Goal: Find specific page/section: Find specific page/section

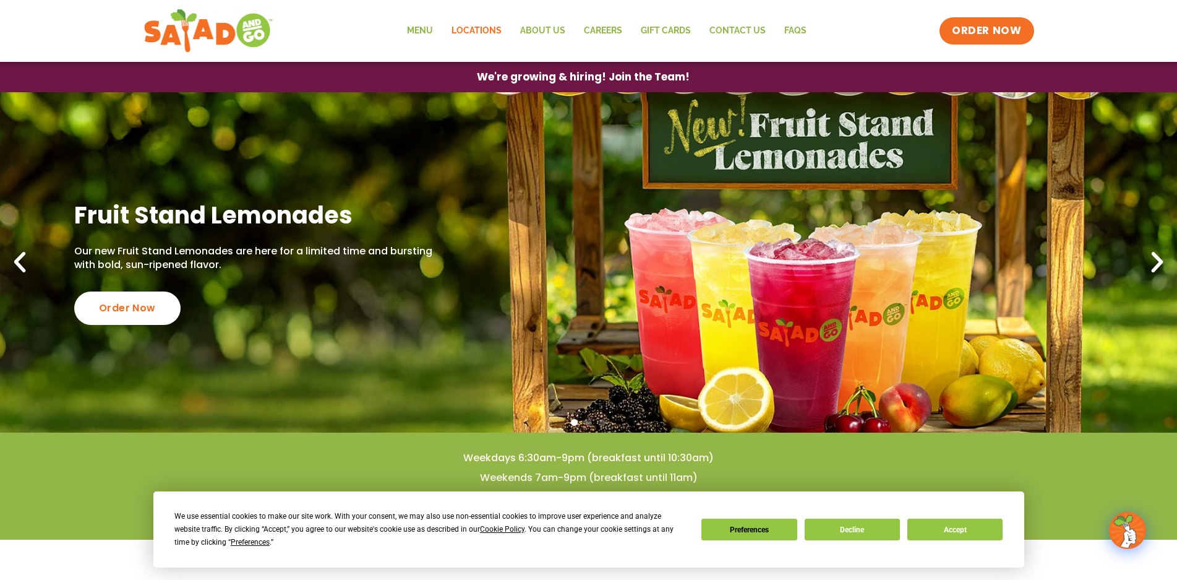
click at [470, 30] on link "Locations" at bounding box center [476, 31] width 69 height 28
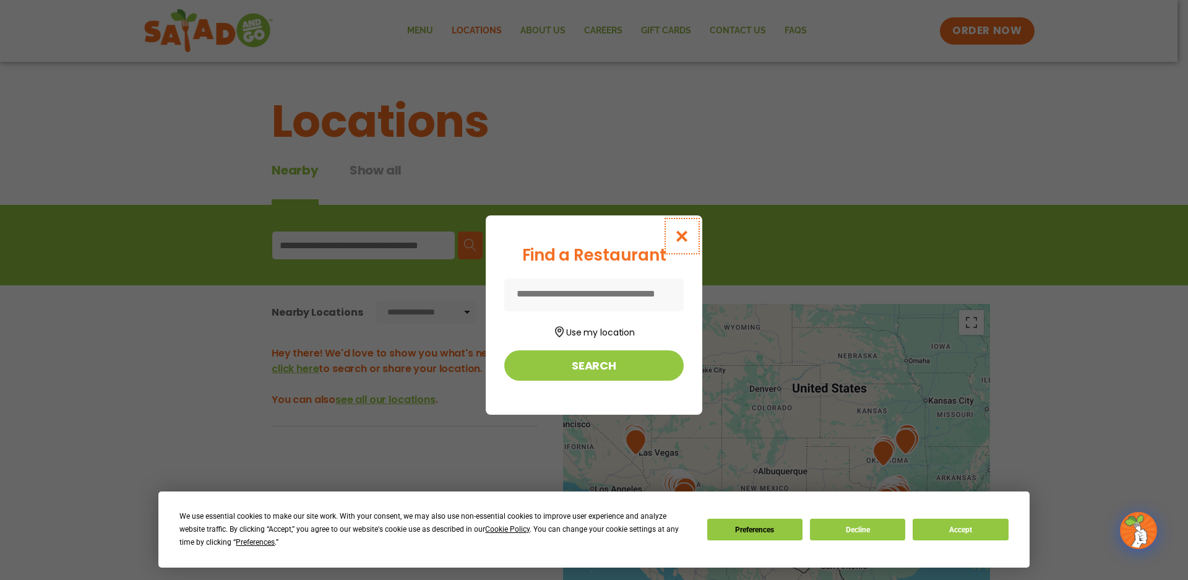
click at [682, 230] on icon "Close modal" at bounding box center [681, 236] width 15 height 13
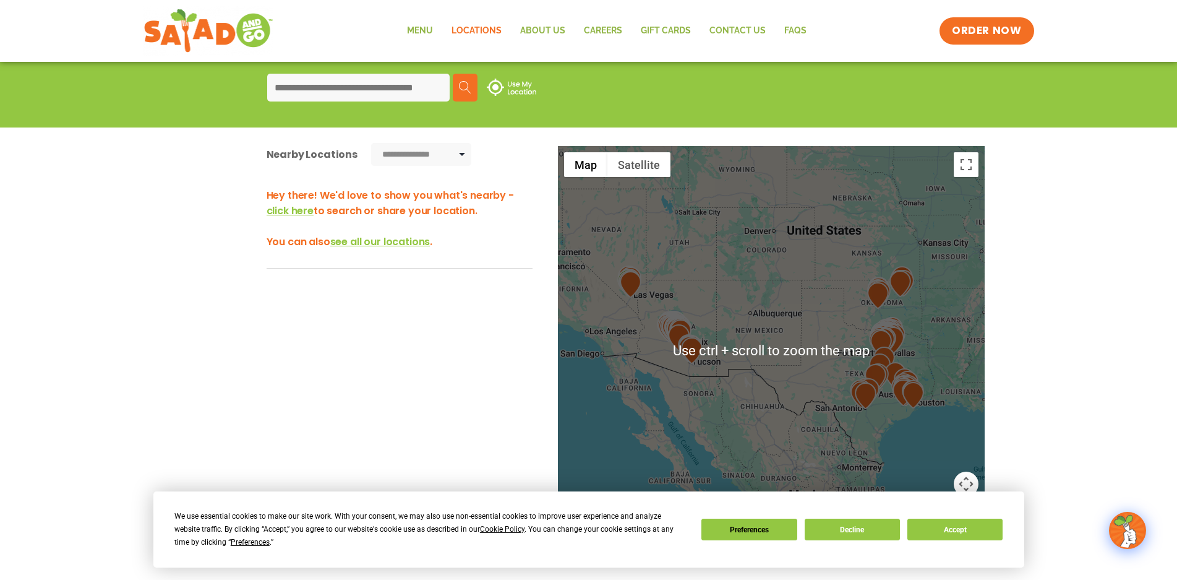
scroll to position [174, 0]
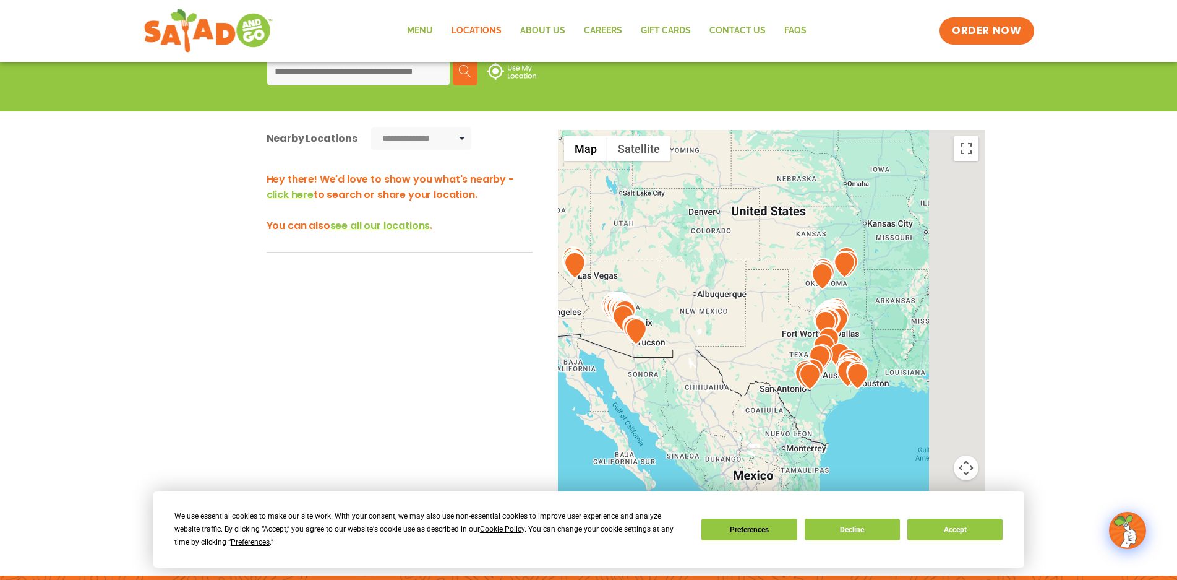
drag, startPoint x: 945, startPoint y: 267, endPoint x: 825, endPoint y: 271, distance: 120.1
click at [830, 264] on div at bounding box center [771, 335] width 427 height 410
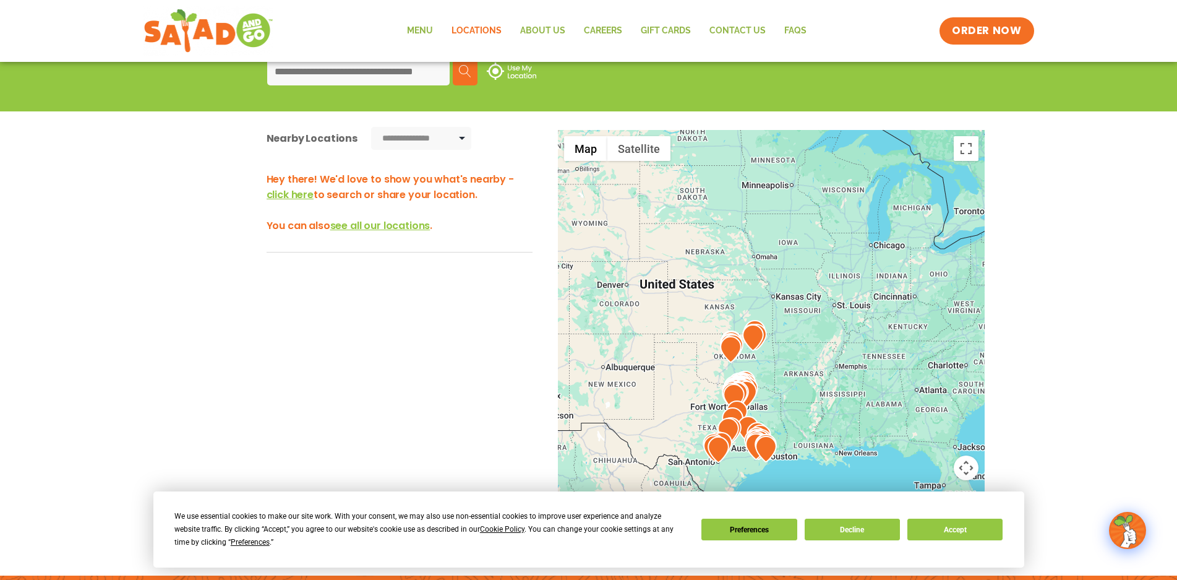
drag, startPoint x: 827, startPoint y: 233, endPoint x: 788, endPoint y: 326, distance: 101.5
click at [792, 318] on div at bounding box center [771, 335] width 427 height 410
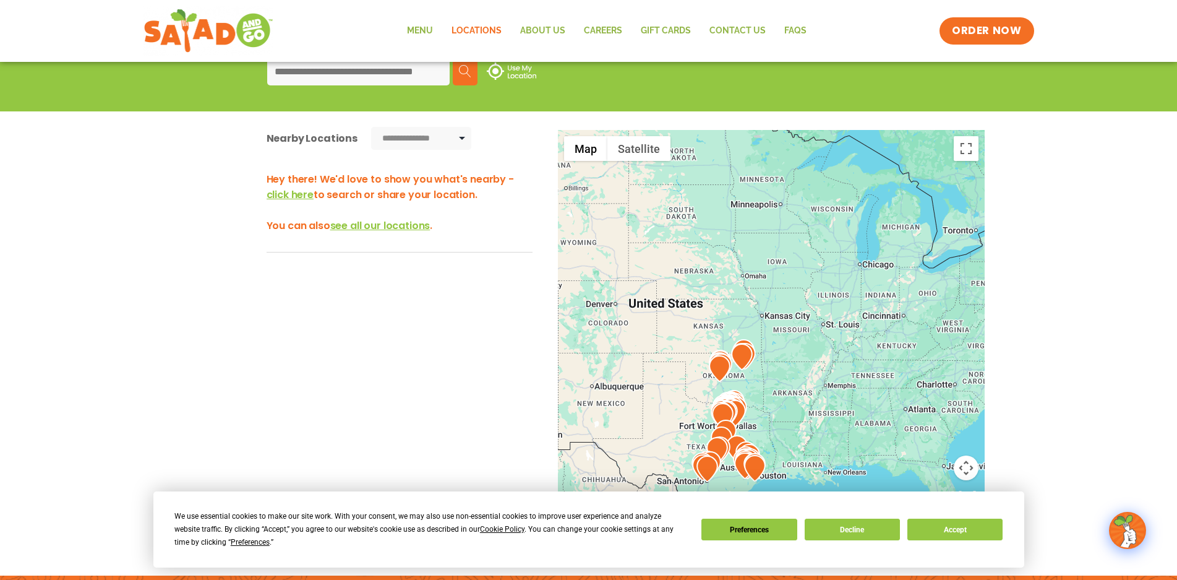
drag, startPoint x: 846, startPoint y: 303, endPoint x: 683, endPoint y: 307, distance: 162.8
click at [684, 307] on div at bounding box center [771, 335] width 427 height 410
